Goal: Information Seeking & Learning: Check status

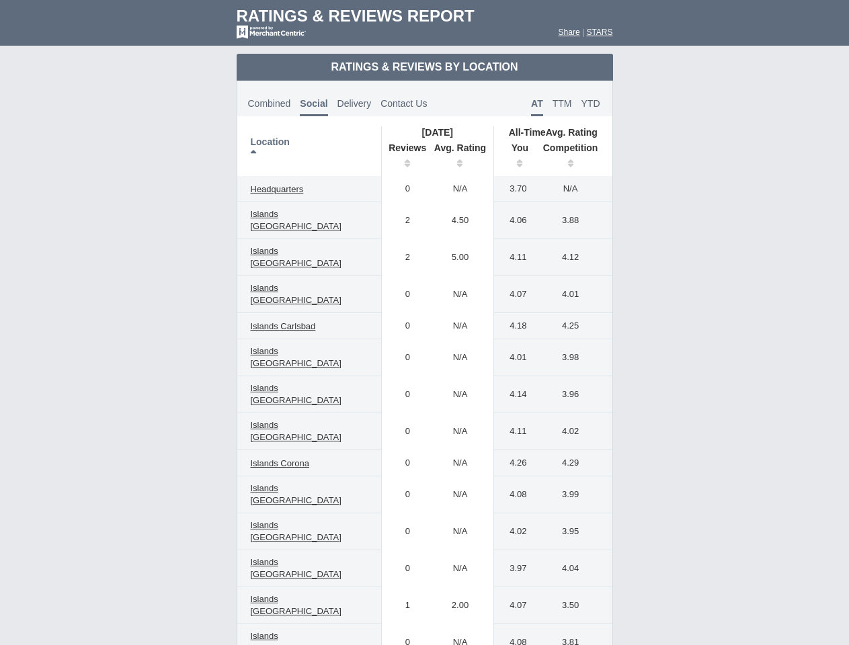
scroll to position [770, 0]
click at [424, 339] on td "0" at bounding box center [404, 357] width 46 height 37
click at [309, 151] on th "Location" at bounding box center [309, 151] width 144 height 50
